Goal: Task Accomplishment & Management: Use online tool/utility

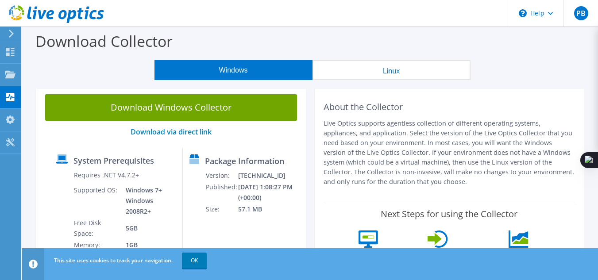
click at [249, 70] on button "Windows" at bounding box center [233, 70] width 158 height 20
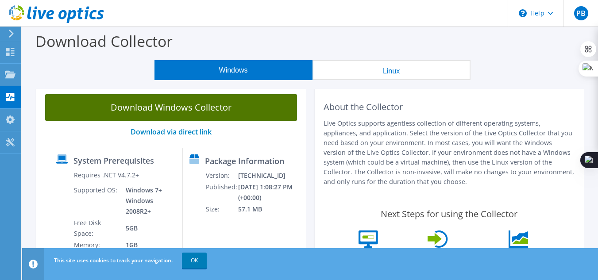
click at [226, 108] on link "Download Windows Collector" at bounding box center [171, 107] width 252 height 27
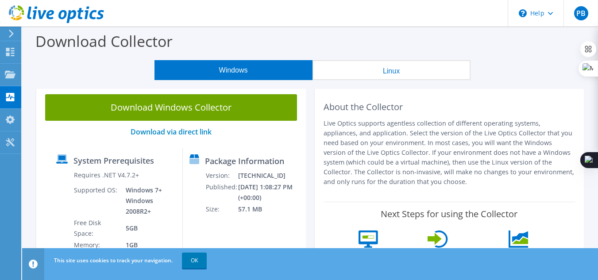
click at [8, 36] on icon at bounding box center [11, 34] width 7 height 8
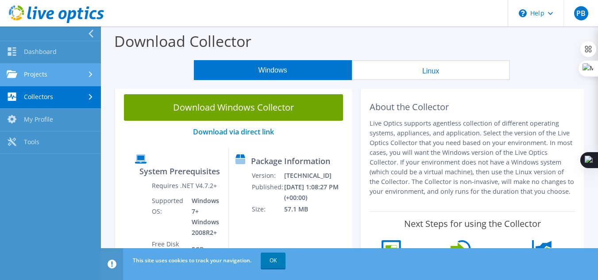
click at [69, 77] on link "Projects" at bounding box center [50, 75] width 101 height 23
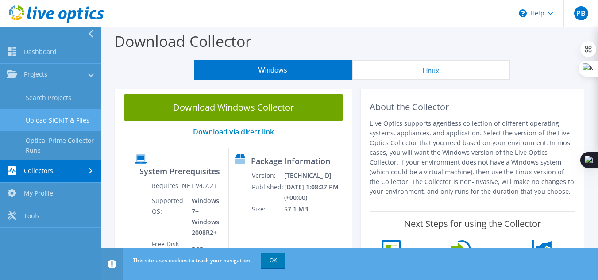
click at [67, 121] on link "Upload SIOKIT & Files" at bounding box center [50, 120] width 101 height 23
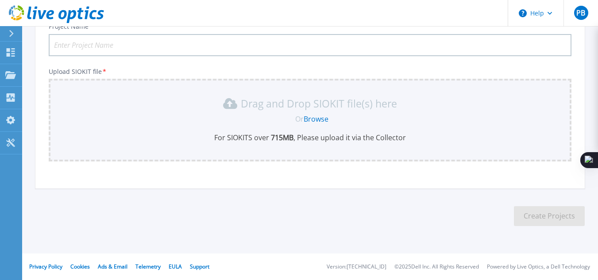
scroll to position [73, 0]
click at [316, 120] on link "Browse" at bounding box center [316, 119] width 25 height 10
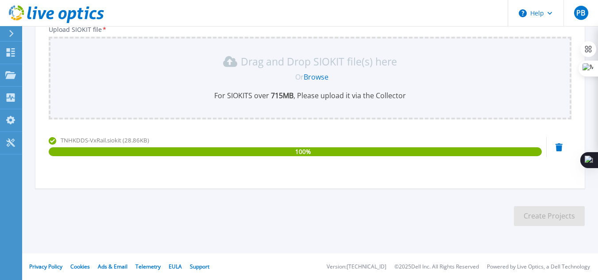
scroll to position [0, 0]
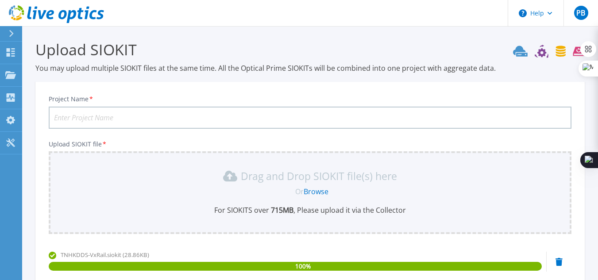
click at [118, 123] on input "Project Name *" at bounding box center [310, 118] width 523 height 22
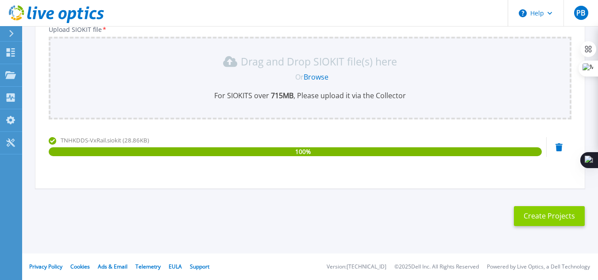
type input "NHKDDS-VxRail"
click at [542, 221] on button "Create Projects" at bounding box center [549, 216] width 71 height 20
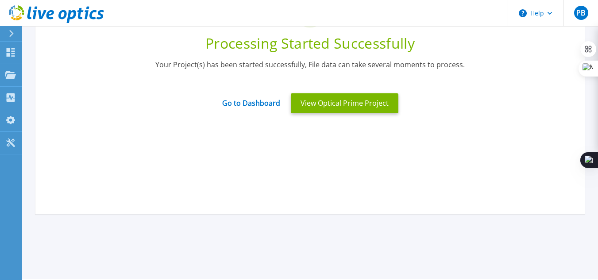
scroll to position [0, 0]
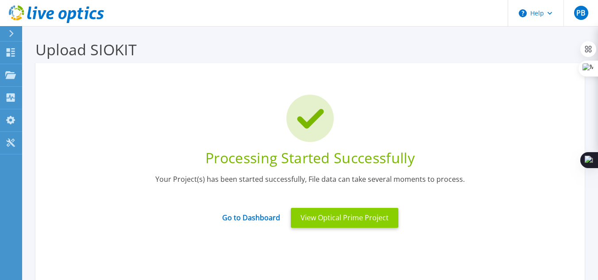
click at [341, 220] on button "View Optical Prime Project" at bounding box center [345, 218] width 108 height 20
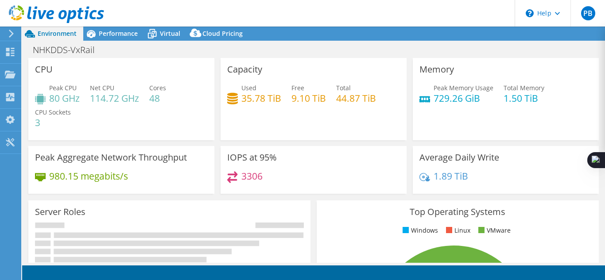
select select "USD"
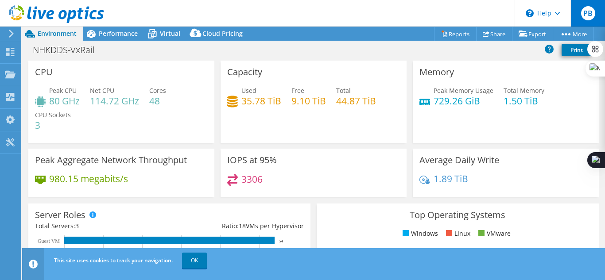
click at [586, 12] on span "PB" at bounding box center [588, 13] width 14 height 14
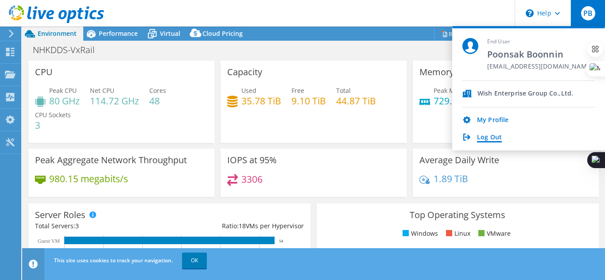
click at [492, 139] on link "Log Out" at bounding box center [489, 138] width 25 height 8
